Goal: Task Accomplishment & Management: Complete application form

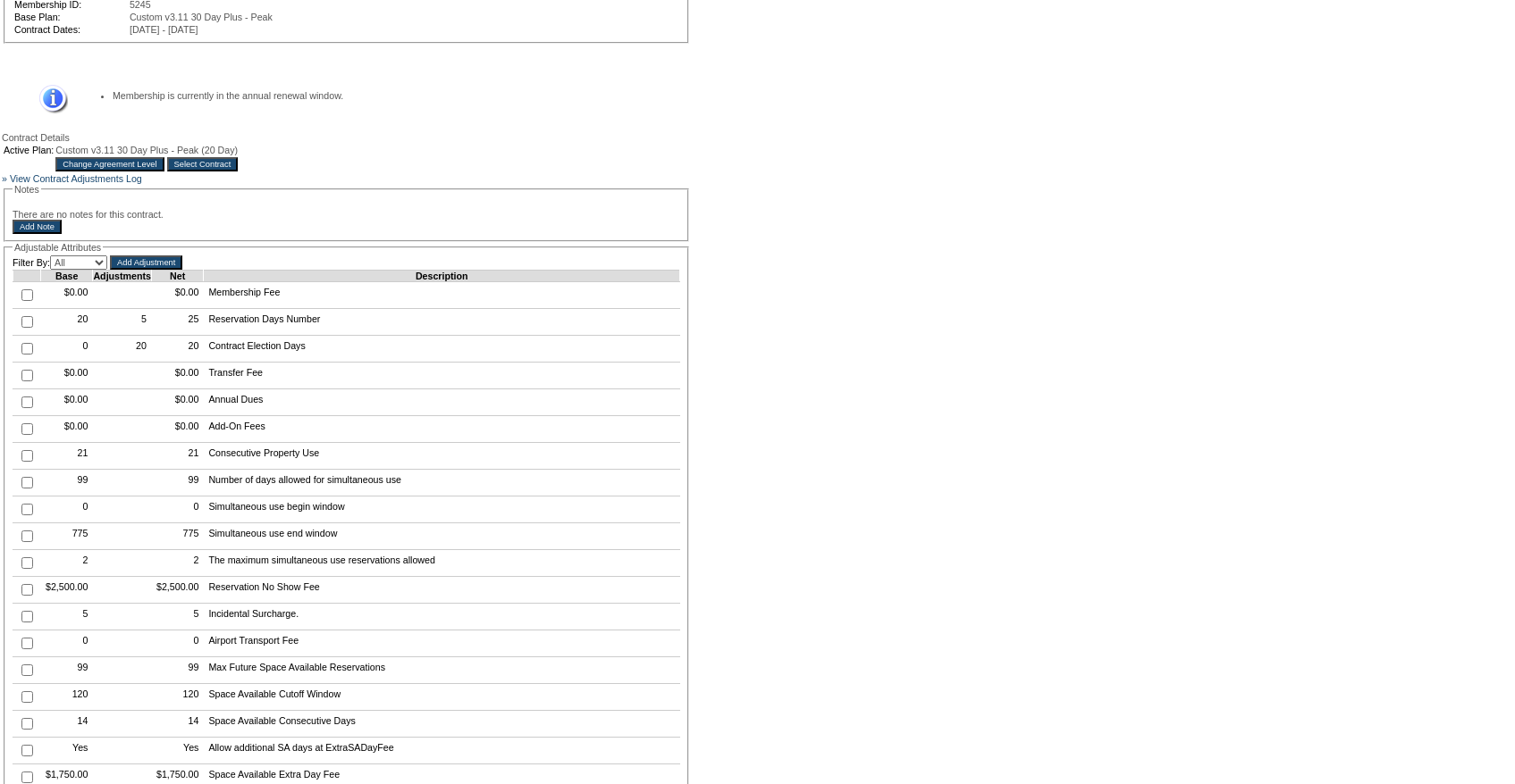
scroll to position [267, 0]
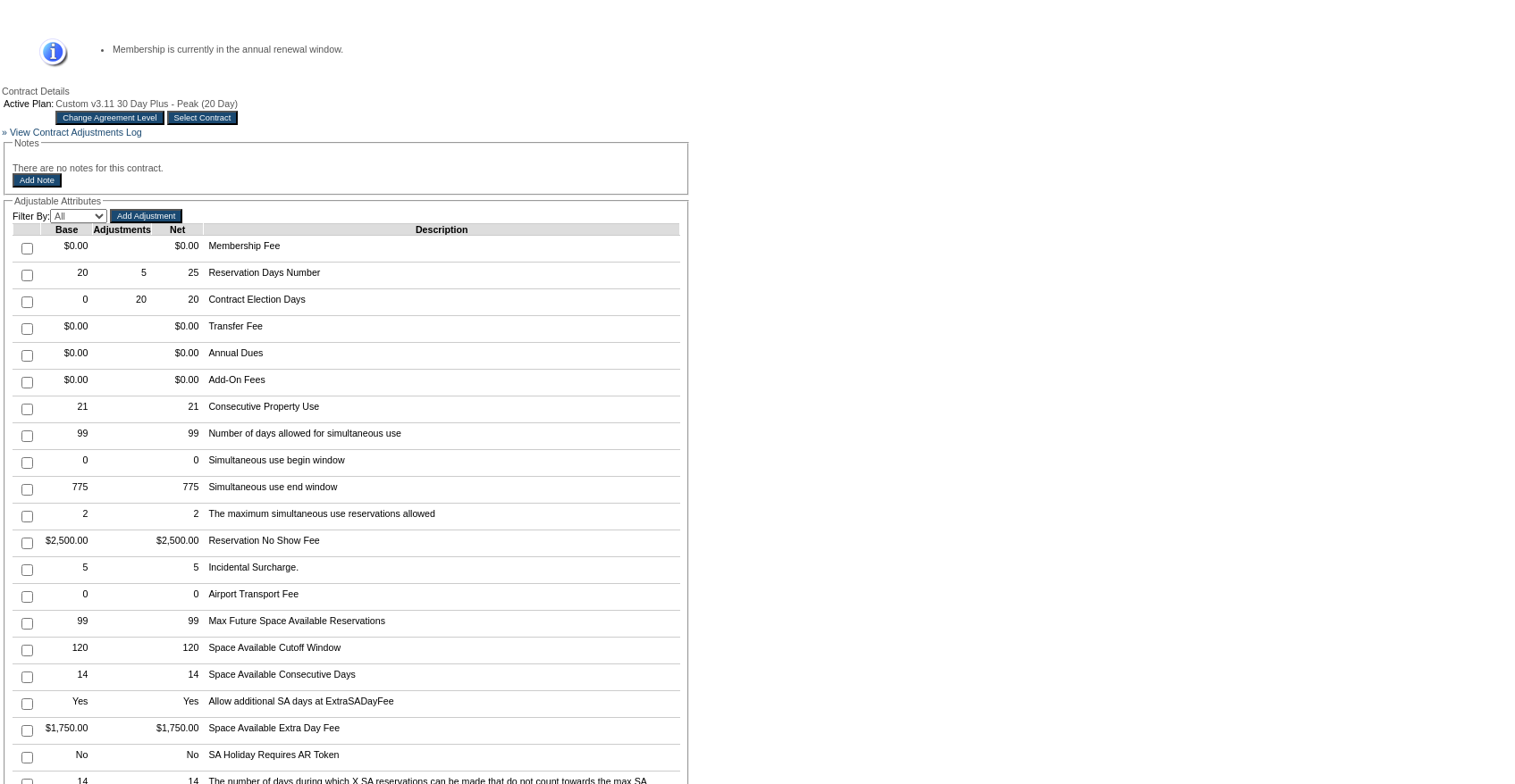
click at [29, 281] on input "checkbox" at bounding box center [27, 275] width 11 height 11
checkbox input "true"
click at [182, 223] on input "Add Adjustment" at bounding box center [146, 216] width 73 height 14
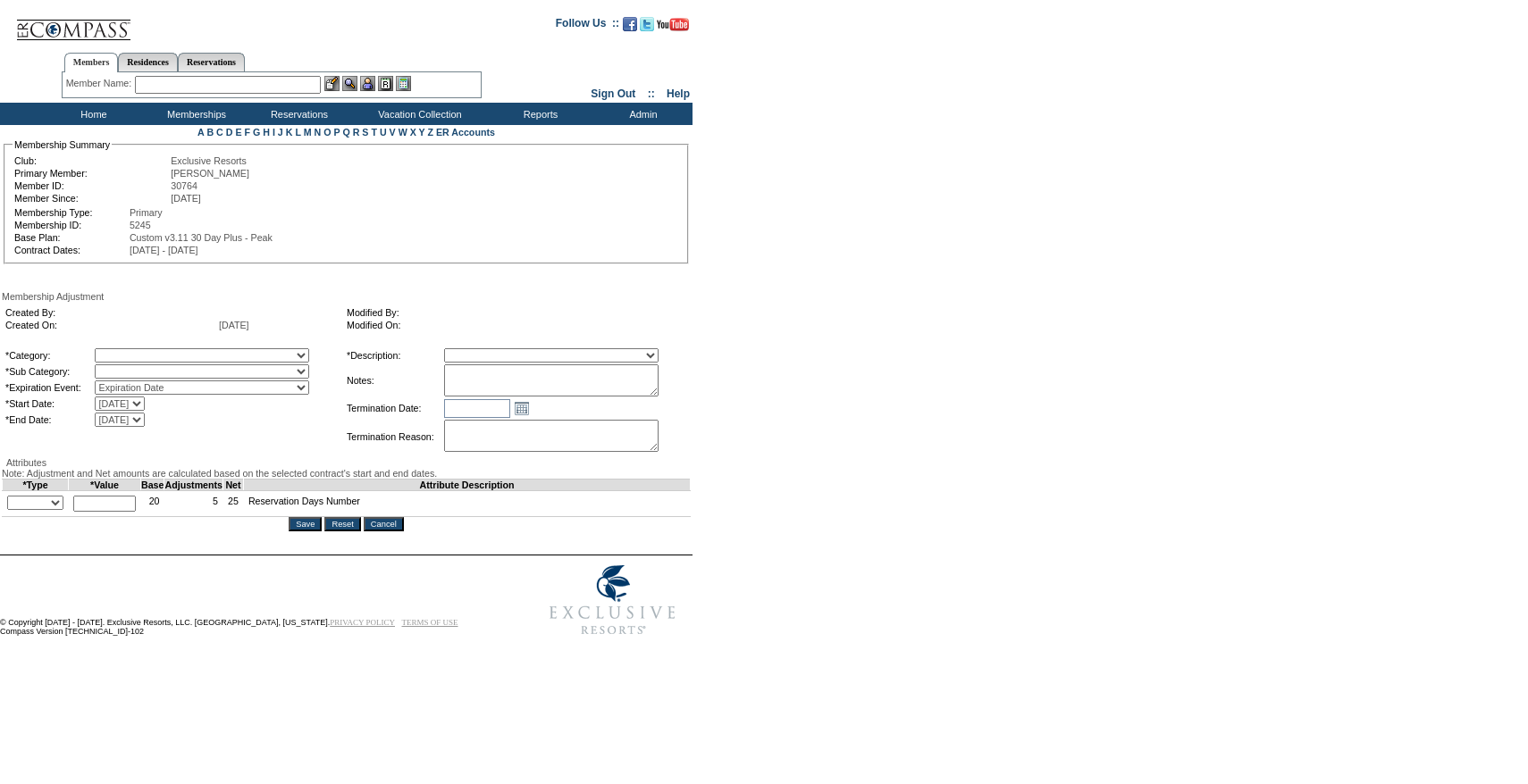
click at [483, 388] on textarea at bounding box center [551, 380] width 214 height 33
paste textarea "Per Jodie Thompsons case on 7/24/25 and Pete and Natalie's approval, rolling 1 …"
type textarea "Per Jodie Thompsons case on 7/24/25 and Pete and Natalie's approval, rolling 1 …"
click at [168, 359] on select "A La Carte Days Contract Election Days Converted Days Coronavirus Other Referra…" at bounding box center [202, 355] width 214 height 14
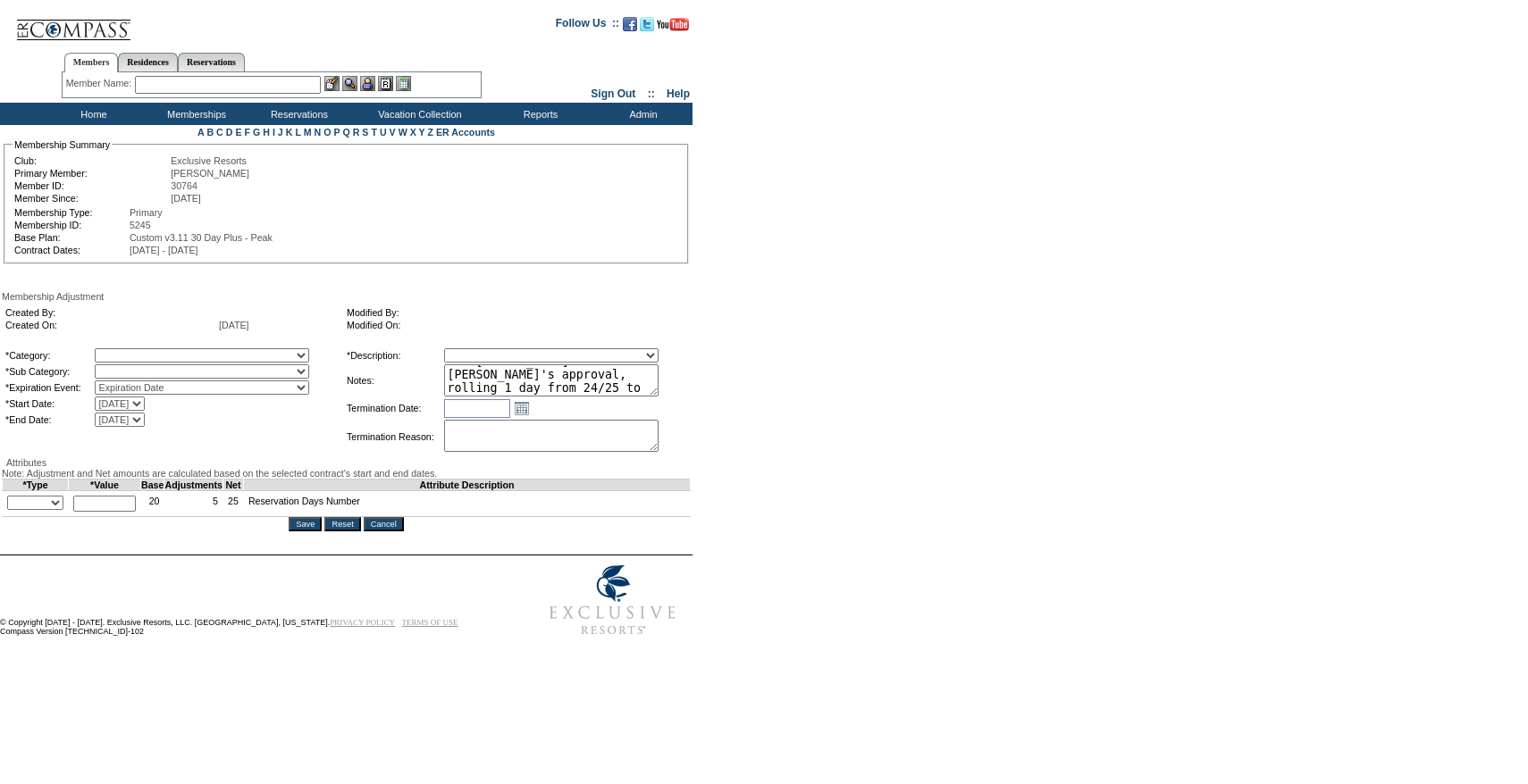
select select "781"
click at [131, 351] on select "A La Carte Days Contract Election Days Converted Days Coronavirus Other Referra…" at bounding box center [202, 355] width 214 height 14
click at [143, 374] on select "Rollover Days" at bounding box center [202, 371] width 214 height 14
select select "782"
click at [131, 368] on select "Rollover Days" at bounding box center [202, 371] width 214 height 14
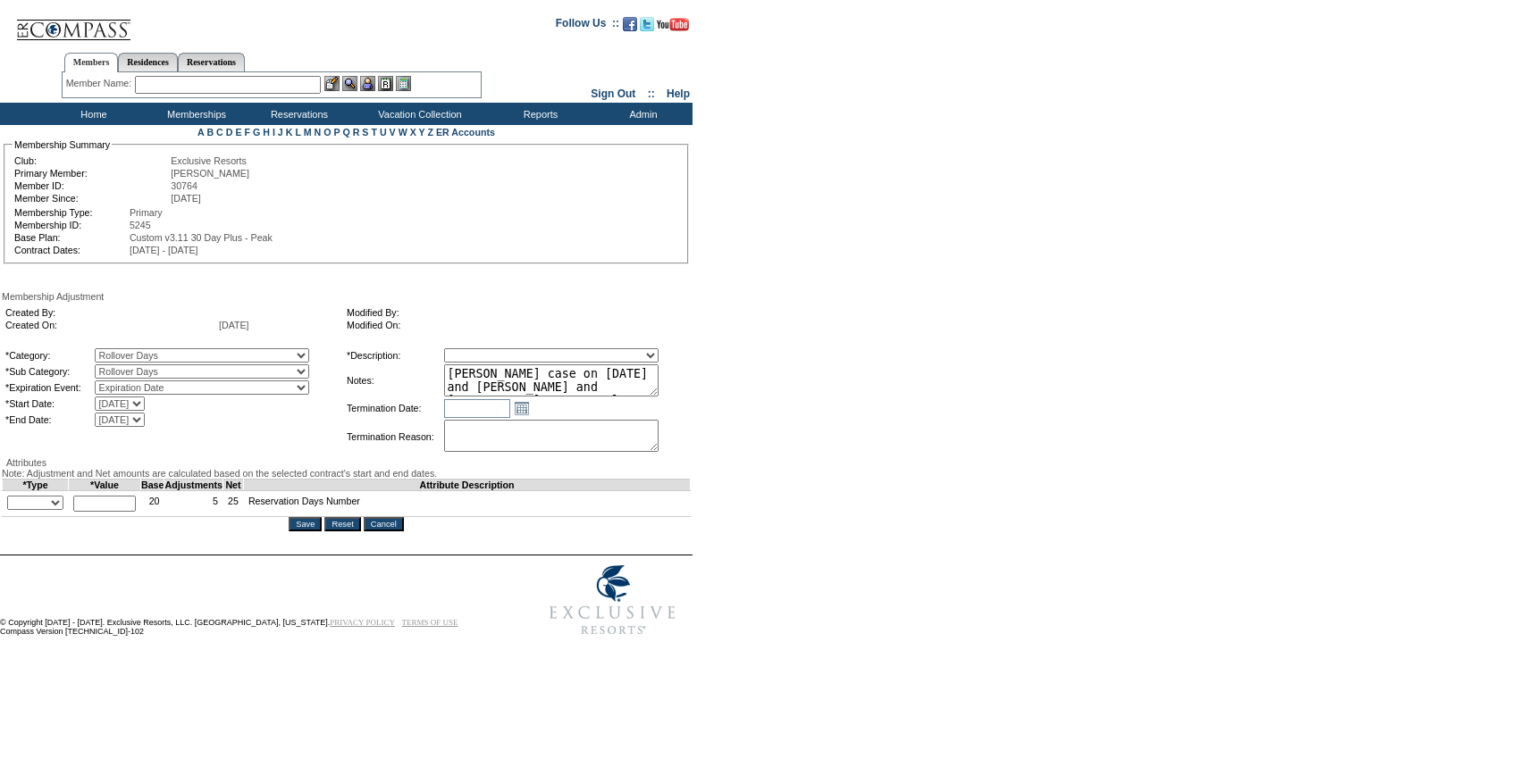
click at [528, 349] on table "*Category: A La Carte Days Contract Election Days Converted Days Coronavirus Ot…" at bounding box center [346, 401] width 689 height 113
click at [521, 357] on select "Membership/Transfer Fee Adjustment Membership Fee Adjustment Add-On Fee Adjustm…" at bounding box center [551, 355] width 214 height 14
select select "275"
click at [477, 351] on select "Membership/Transfer Fee Adjustment Membership Fee Adjustment Add-On Fee Adjustm…" at bounding box center [551, 355] width 214 height 14
click at [43, 510] on select "+ - Override" at bounding box center [35, 502] width 56 height 14
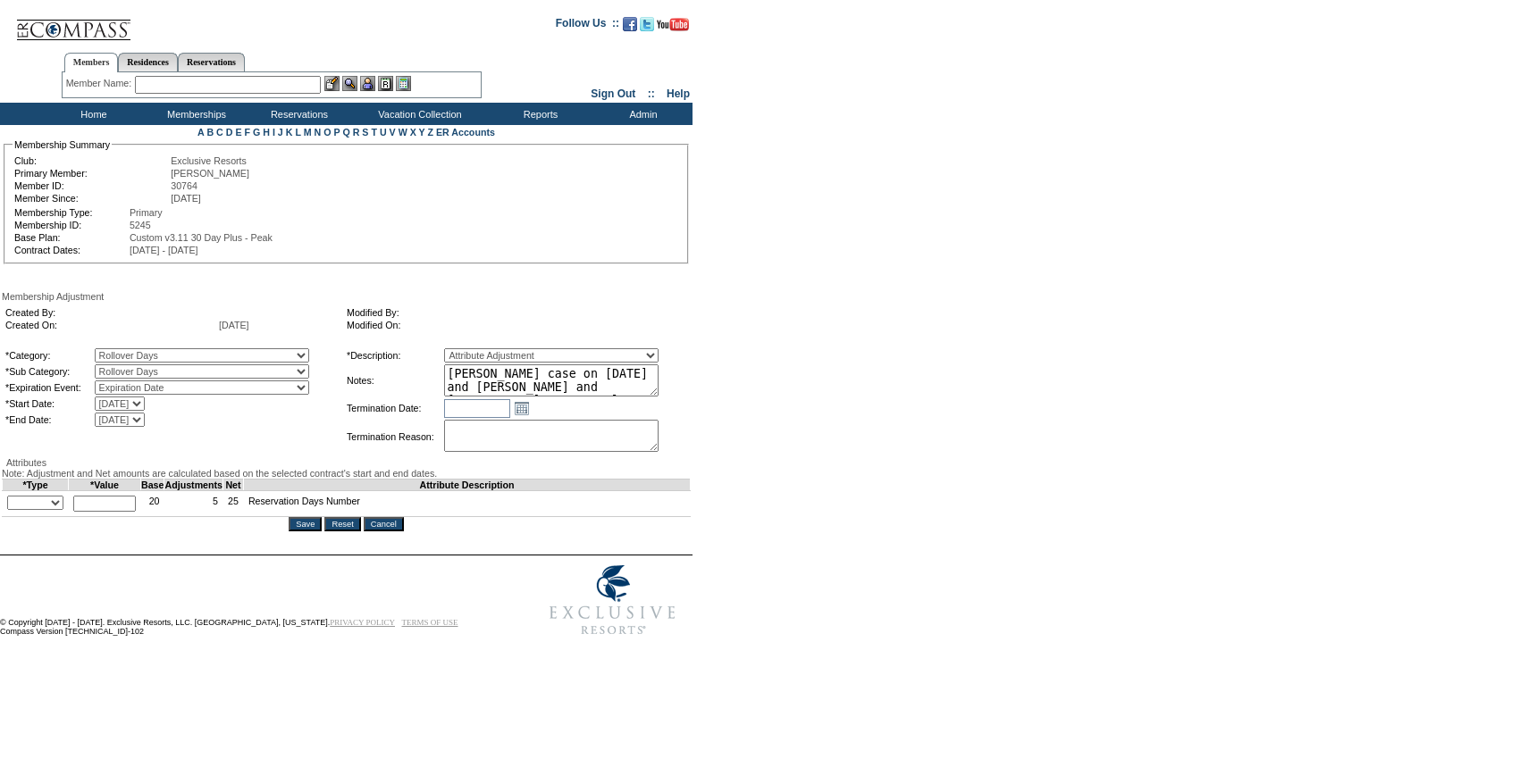
select select "1"
click at [11, 510] on select "+ - Override" at bounding box center [35, 502] width 56 height 14
click at [121, 512] on input "text" at bounding box center [104, 503] width 62 height 16
type input "1"
click at [308, 483] on div "Membership Adjustment Created By: Created On: 9/2/2025 Modified By: Modified On…" at bounding box center [346, 411] width 689 height 240
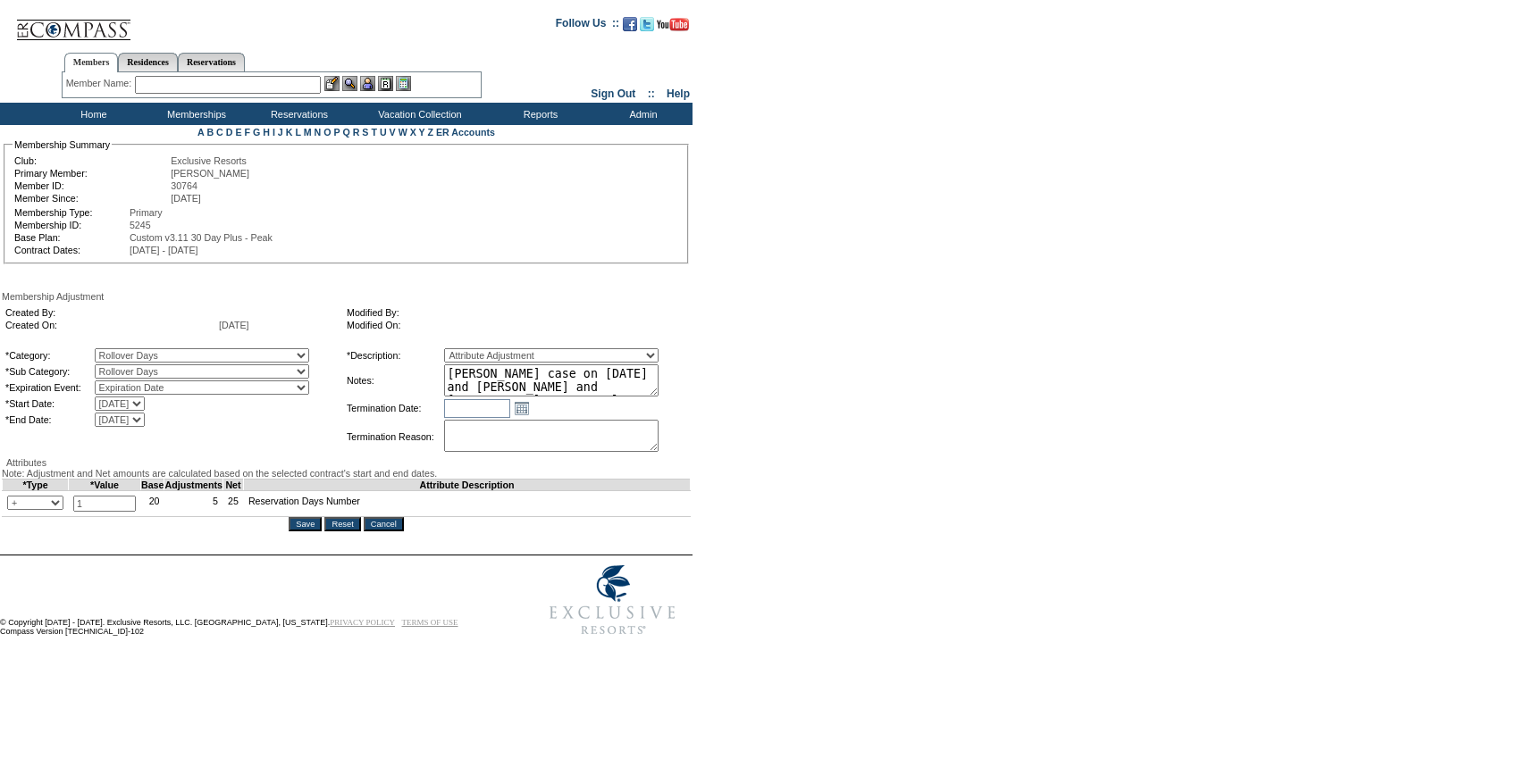
click at [659, 395] on textarea "Per Jodie Thompsons case on 7/24/25 and Pete and Natalie's approval, rolling 1 …" at bounding box center [551, 380] width 214 height 33
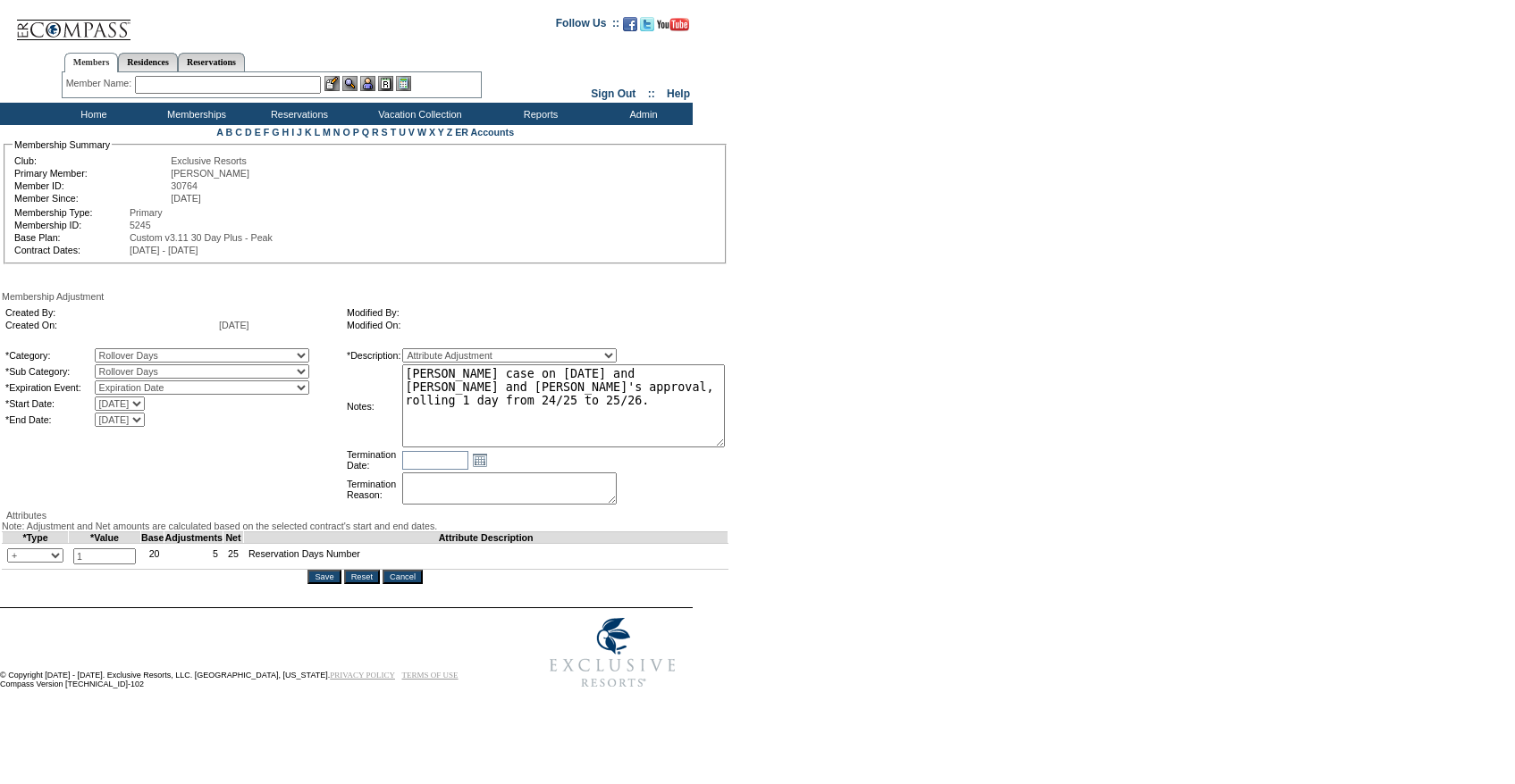
drag, startPoint x: 684, startPoint y: 395, endPoint x: 790, endPoint y: 446, distance: 117.6
click at [790, 446] on form "Follow Us ::" at bounding box center [754, 351] width 1508 height 693
click at [677, 432] on textarea "Per Jodie Thompsons case on 7/24/25 and Pete and Natalie's approval, rolling 1 …" at bounding box center [562, 405] width 321 height 83
click at [331, 584] on input "Save" at bounding box center [323, 577] width 34 height 14
